Goal: Check status: Check status

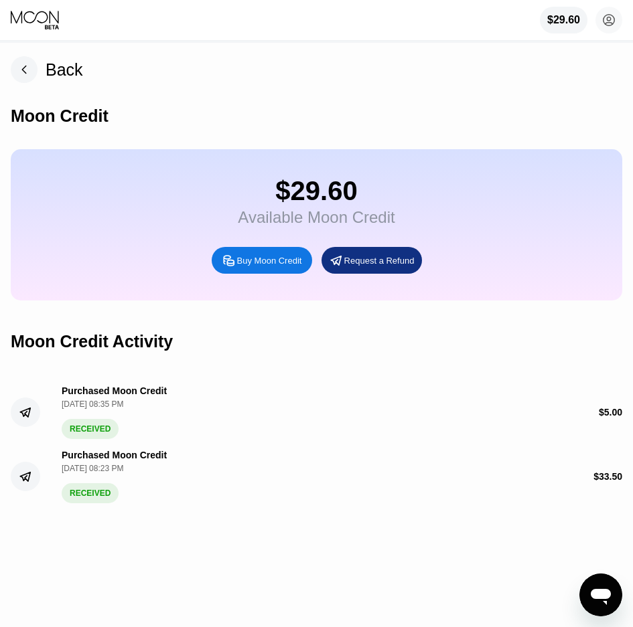
click at [35, 19] on icon at bounding box center [36, 20] width 50 height 20
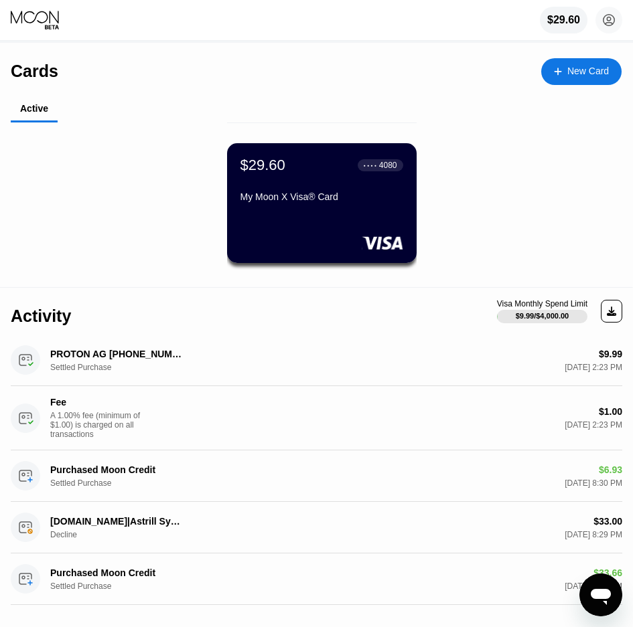
click at [352, 246] on div at bounding box center [321, 242] width 163 height 13
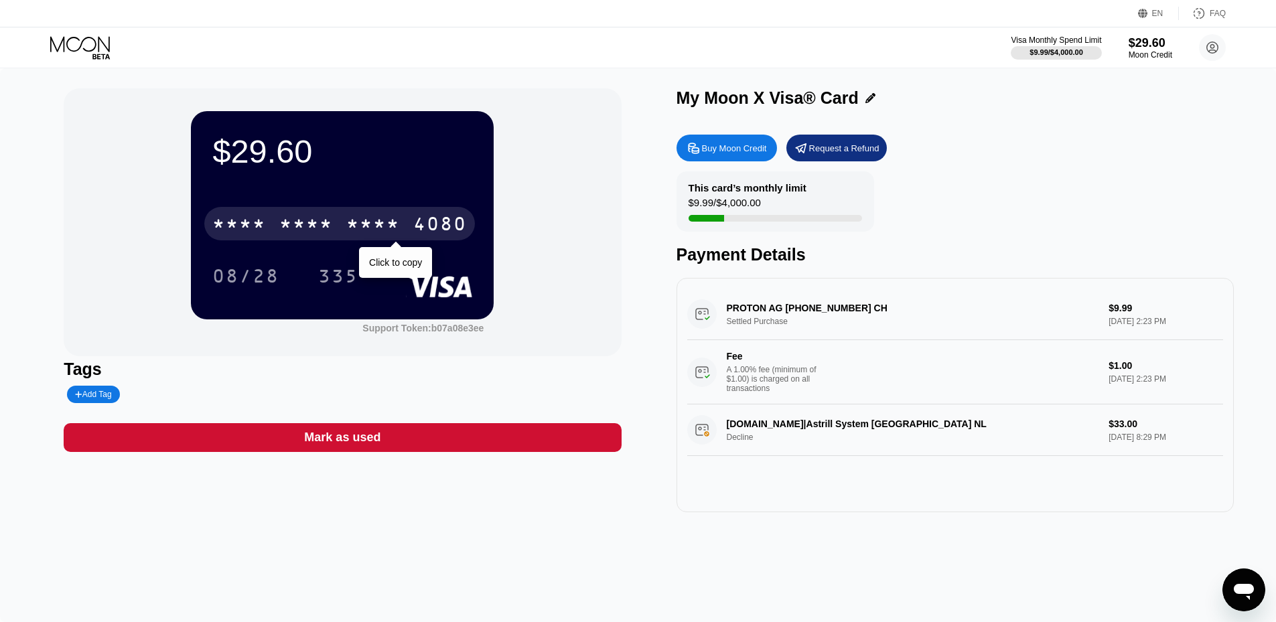
click at [383, 222] on div "* * * *" at bounding box center [373, 225] width 54 height 21
click at [324, 233] on div "6500" at bounding box center [306, 225] width 54 height 21
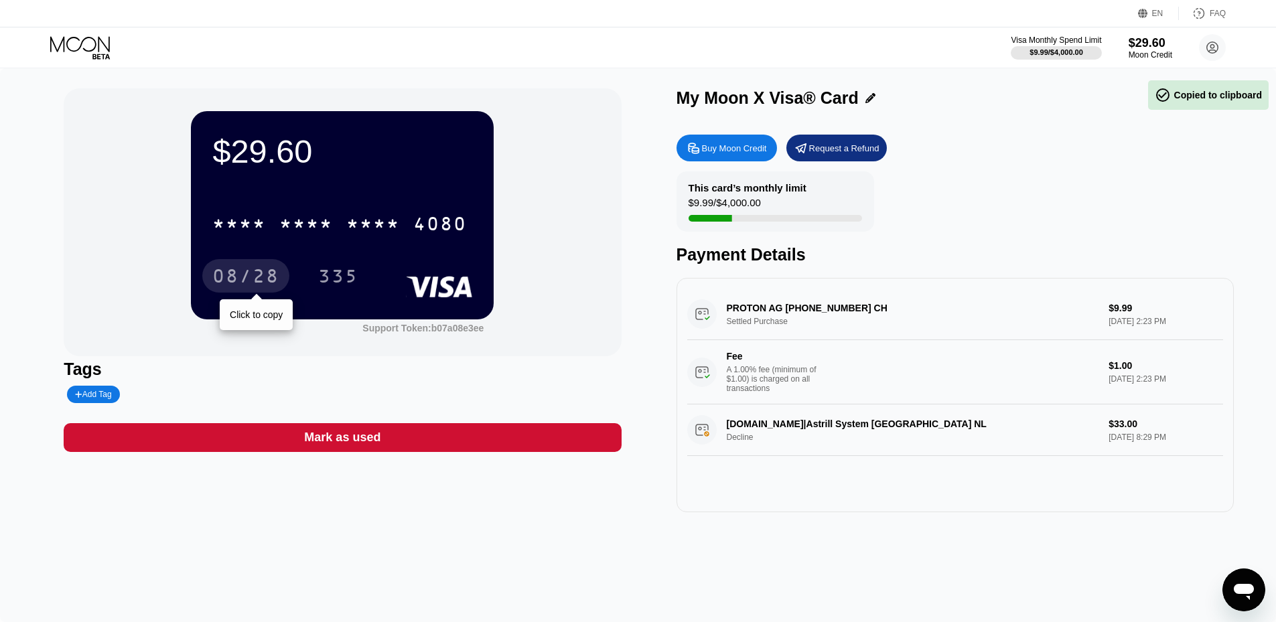
click at [244, 282] on div "08/28" at bounding box center [245, 277] width 67 height 21
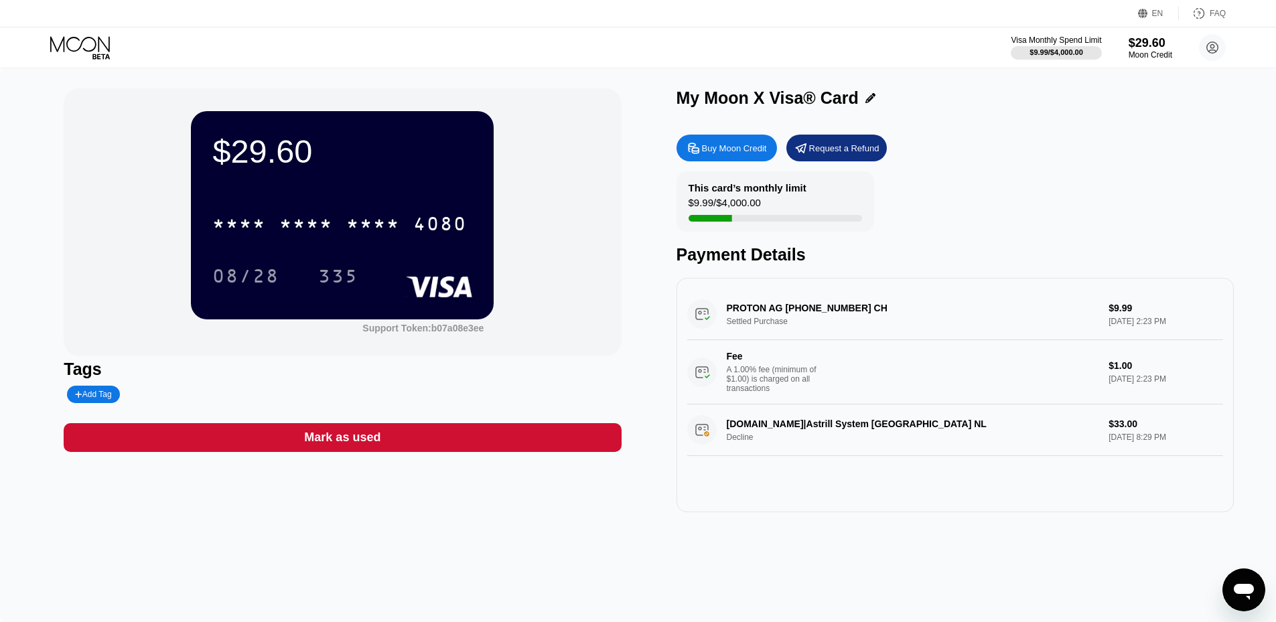
click at [338, 279] on div "335" at bounding box center [338, 277] width 40 height 21
